Goal: Check status: Check status

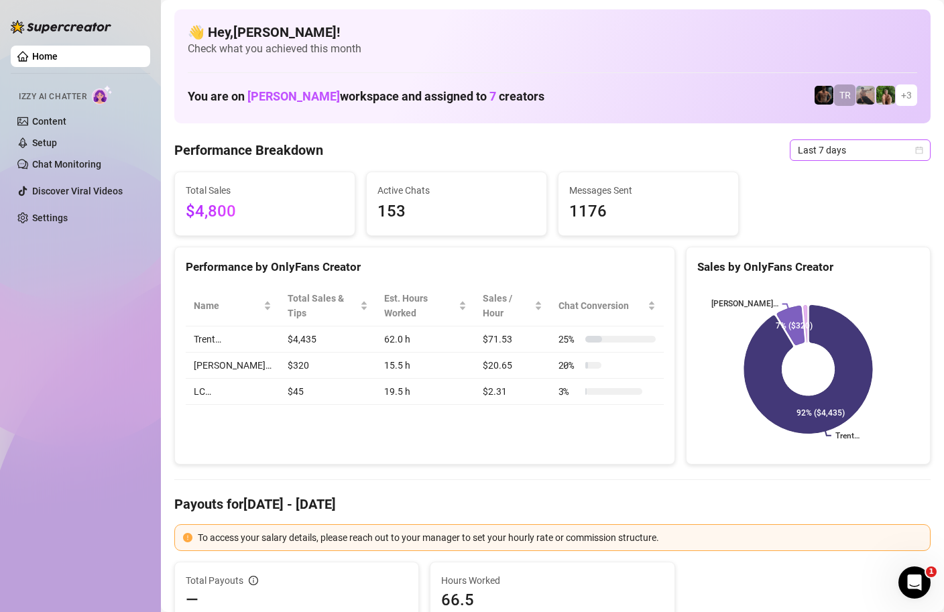
click at [919, 148] on icon "calendar" at bounding box center [919, 150] width 8 height 8
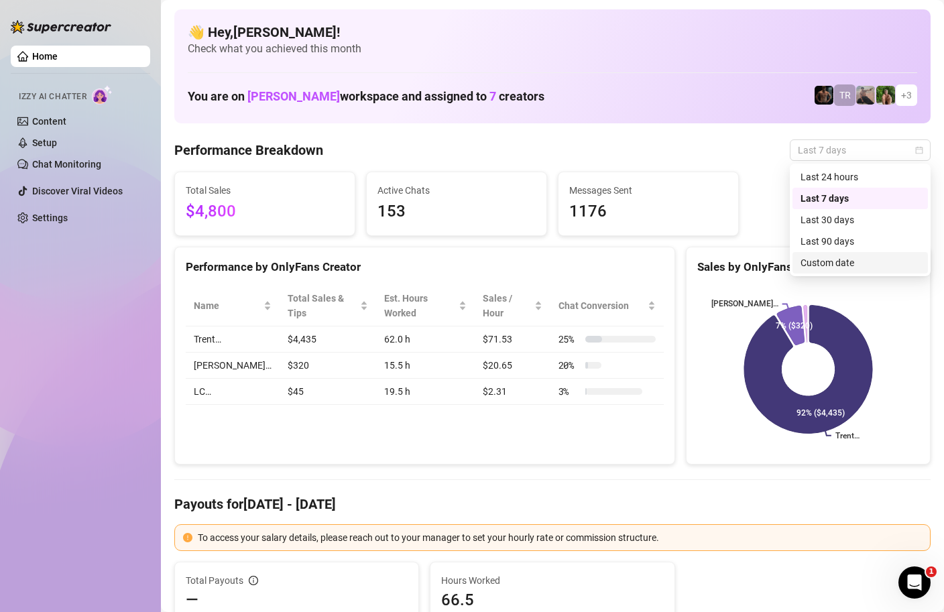
click at [850, 259] on div "Custom date" at bounding box center [859, 262] width 119 height 15
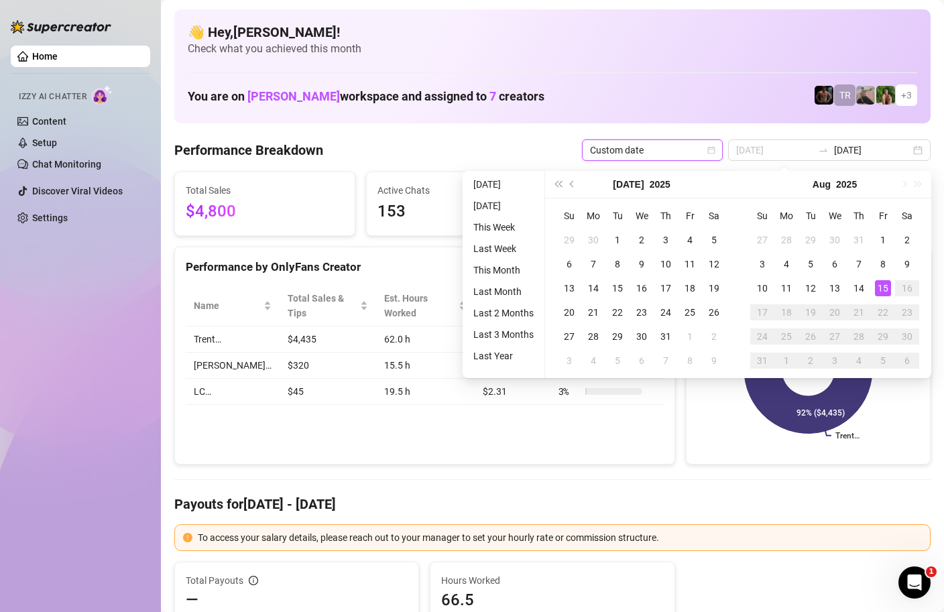
type input "[DATE]"
click at [880, 292] on div "15" at bounding box center [883, 288] width 16 height 16
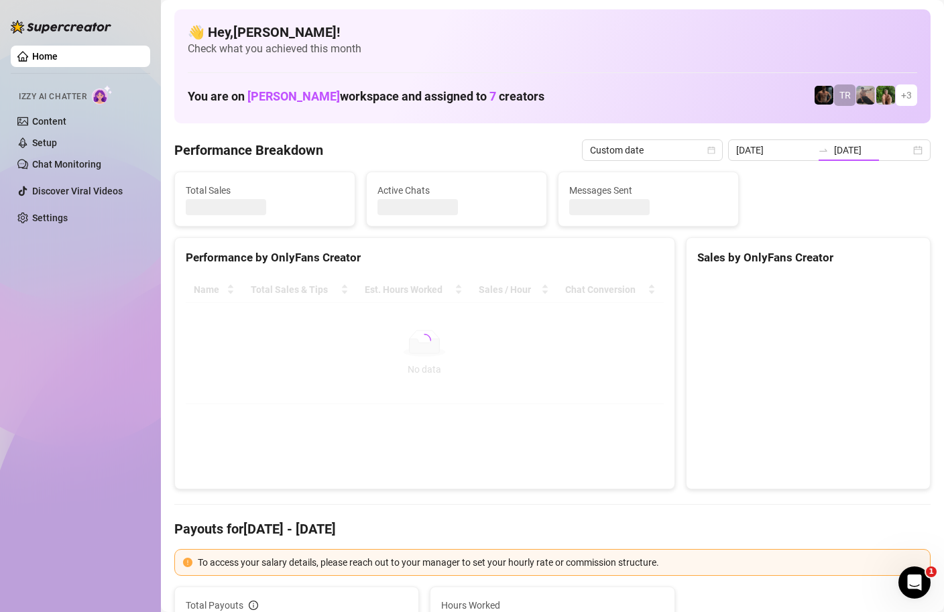
type input "[DATE]"
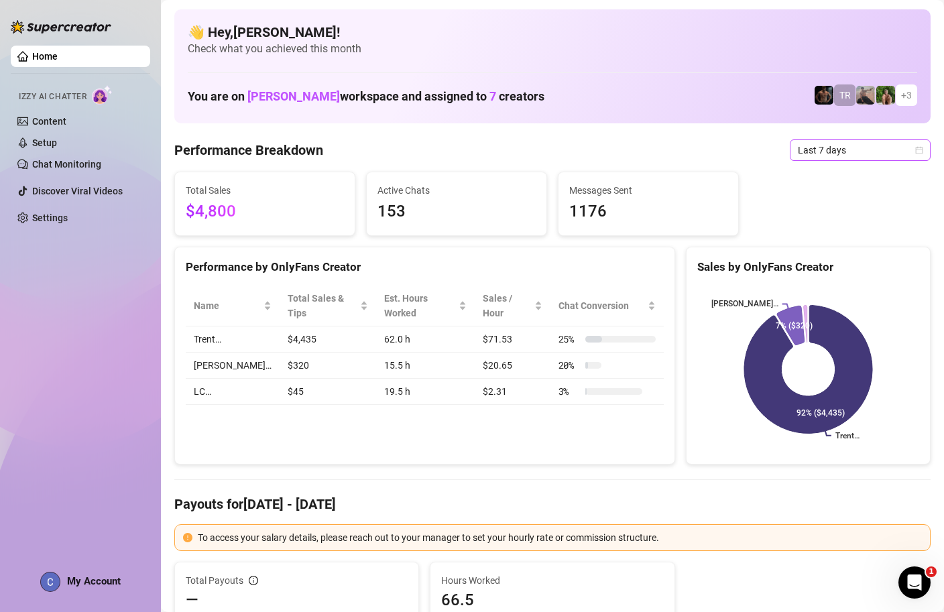
click at [922, 146] on icon "calendar" at bounding box center [919, 150] width 8 height 8
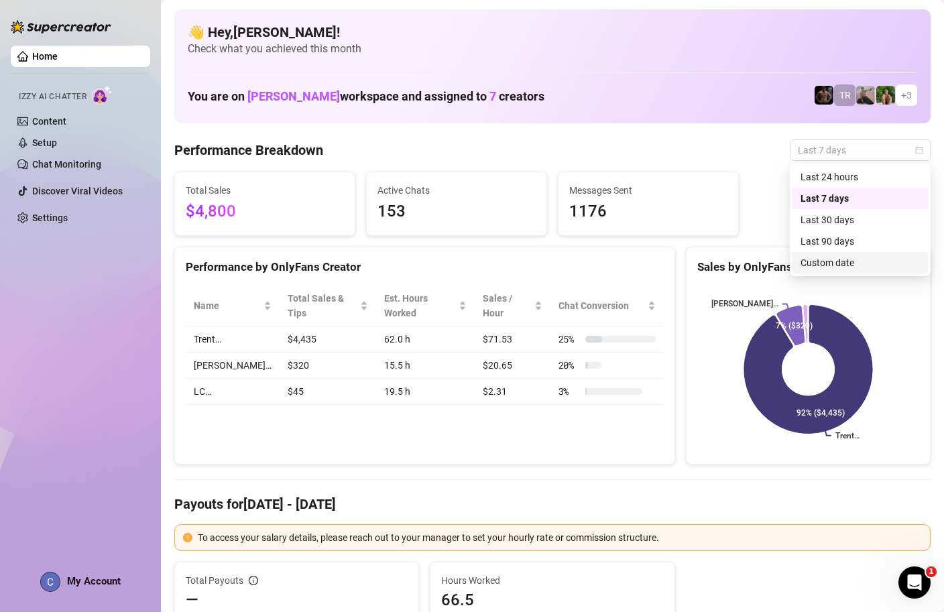
click at [830, 267] on div "Custom date" at bounding box center [859, 262] width 119 height 15
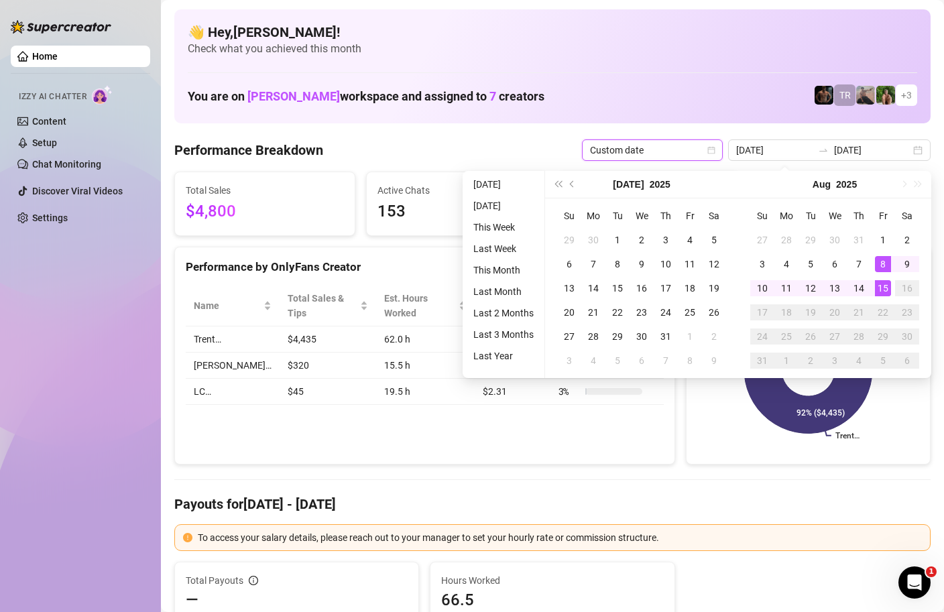
type input "[DATE]"
click at [885, 283] on div "15" at bounding box center [883, 288] width 16 height 16
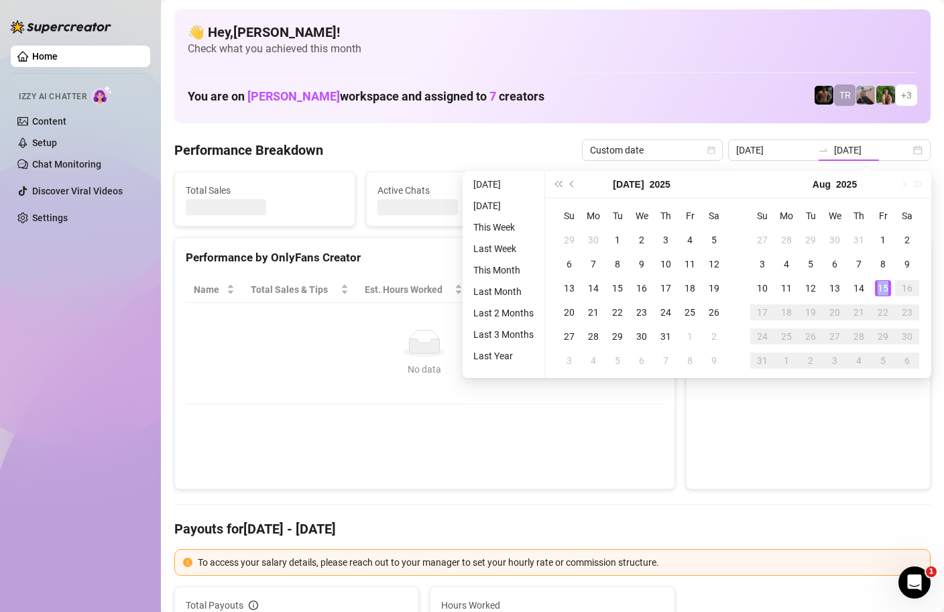
type input "[DATE]"
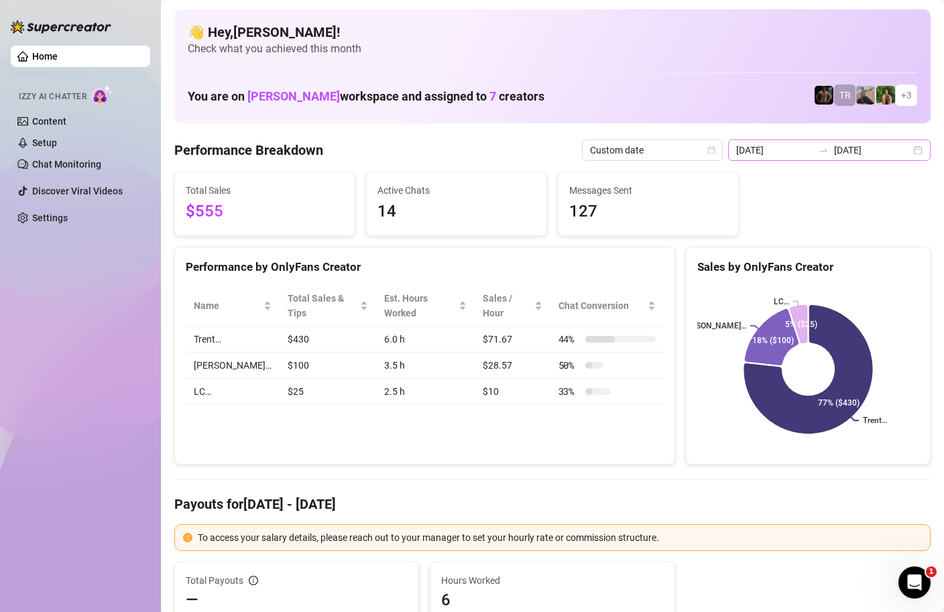
click at [915, 149] on div "[DATE] [DATE]" at bounding box center [829, 149] width 202 height 21
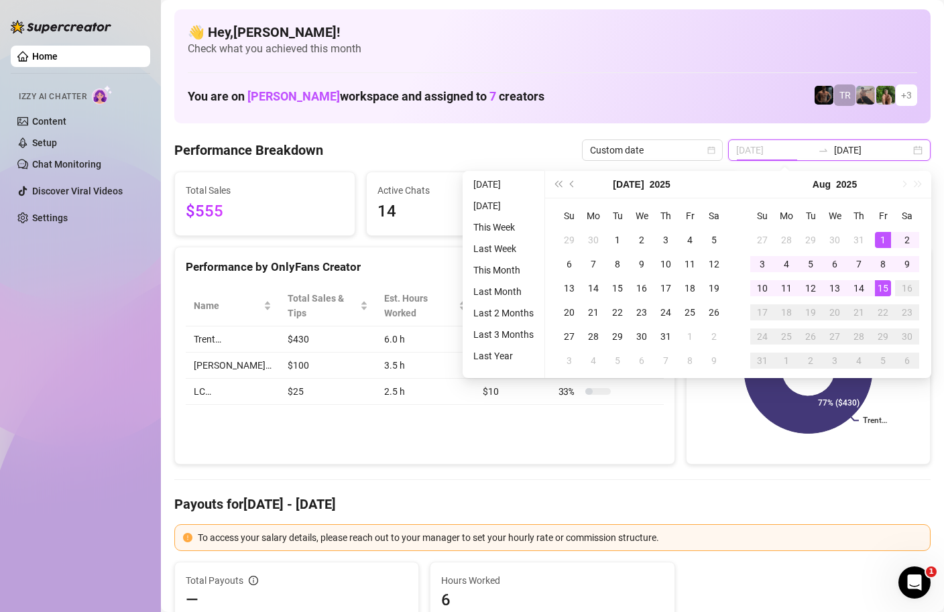
type input "[DATE]"
click at [880, 243] on div "1" at bounding box center [883, 240] width 16 height 16
type input "[DATE]"
click at [883, 293] on div "15" at bounding box center [883, 288] width 16 height 16
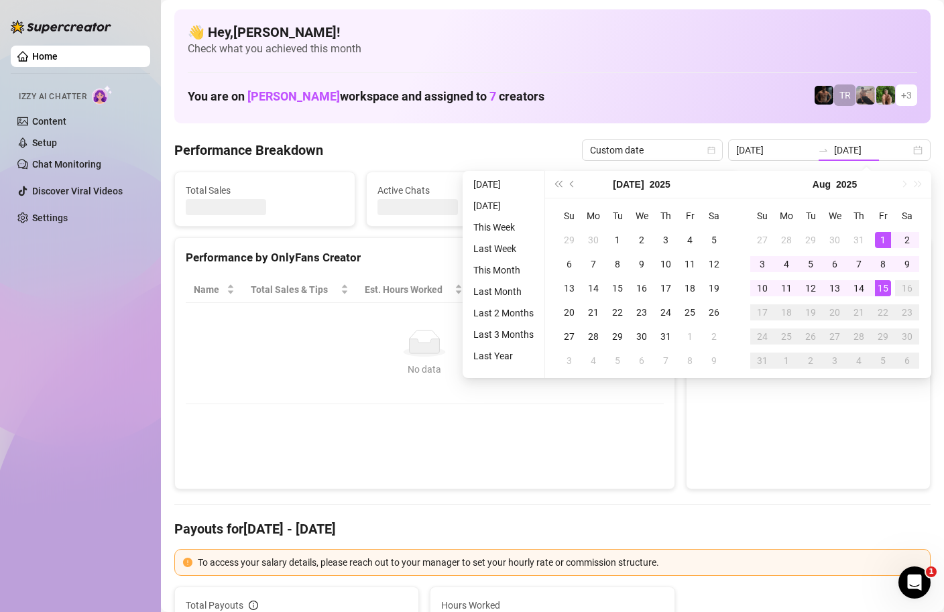
type input "[DATE]"
